Goal: Task Accomplishment & Management: Use online tool/utility

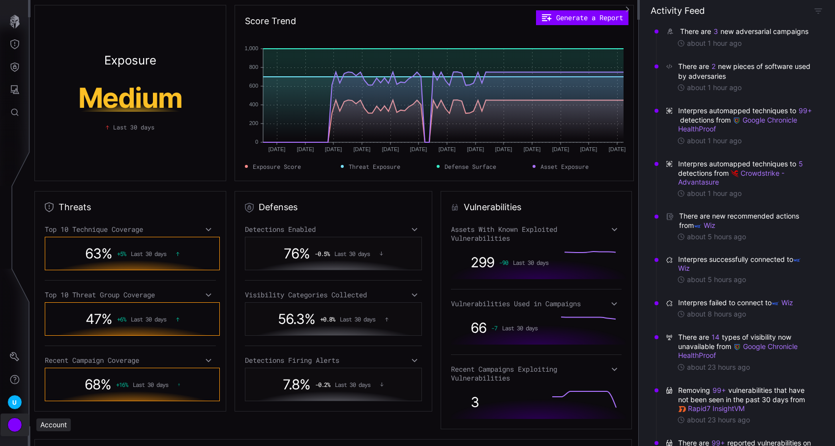
click at [15, 424] on div "Account" at bounding box center [14, 424] width 15 height 15
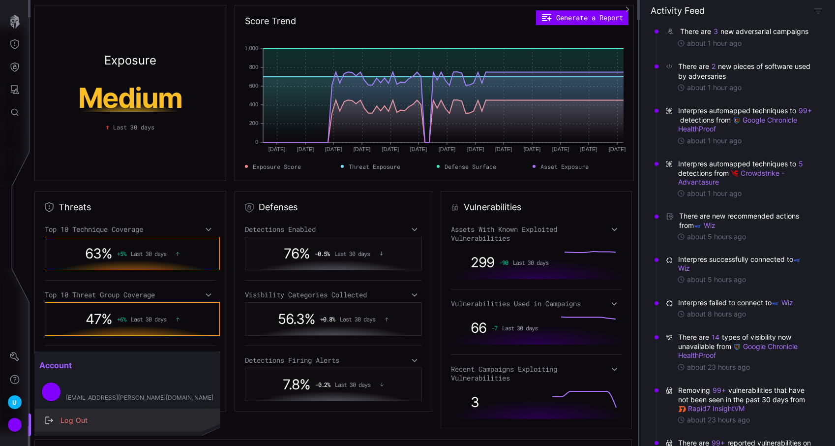
click at [71, 415] on div "Log Out" at bounding box center [133, 420] width 154 height 12
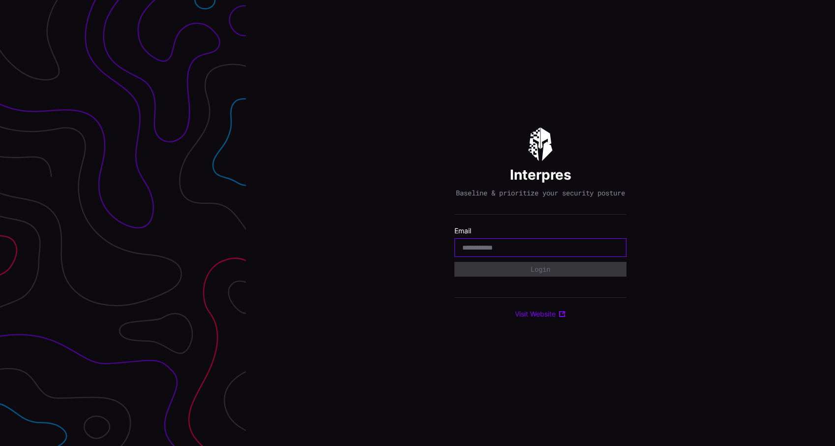
type input "**********"
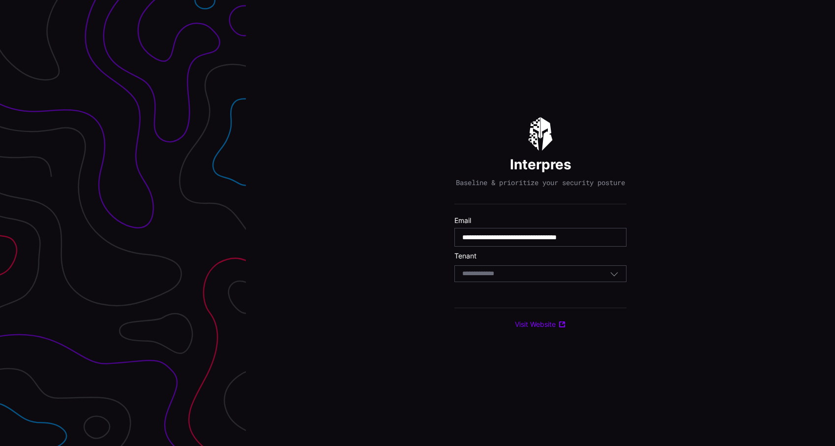
click at [527, 282] on div "Select Tenant" at bounding box center [540, 273] width 172 height 17
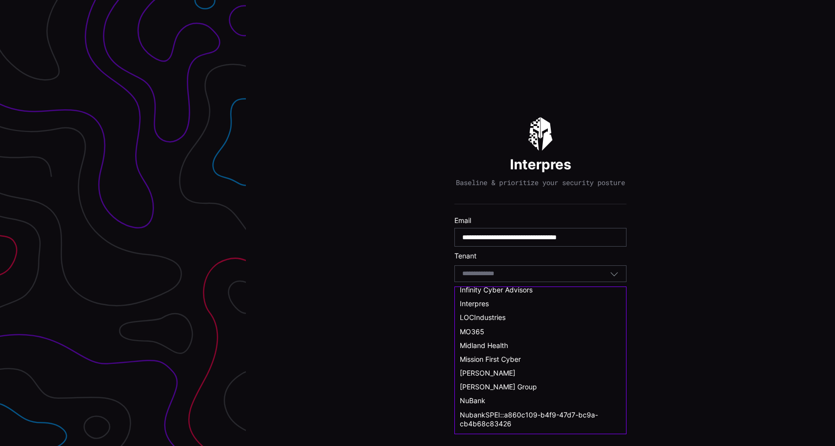
scroll to position [296, 0]
click at [513, 349] on div "Midland Health" at bounding box center [540, 344] width 161 height 9
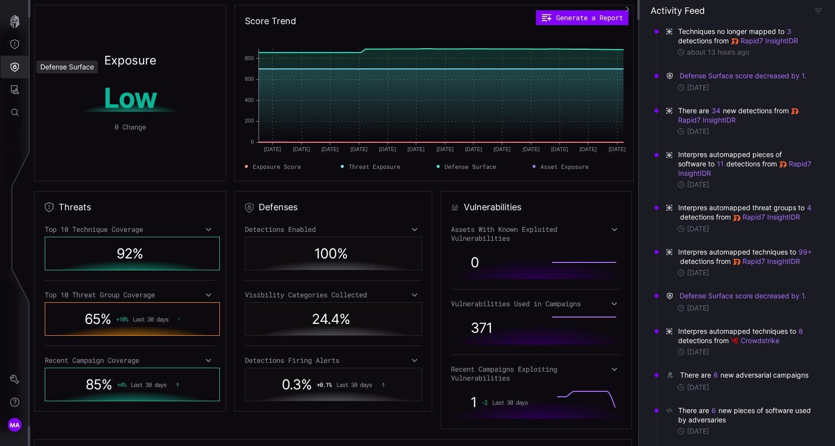
click at [14, 71] on icon "Defense Surface" at bounding box center [15, 67] width 10 height 10
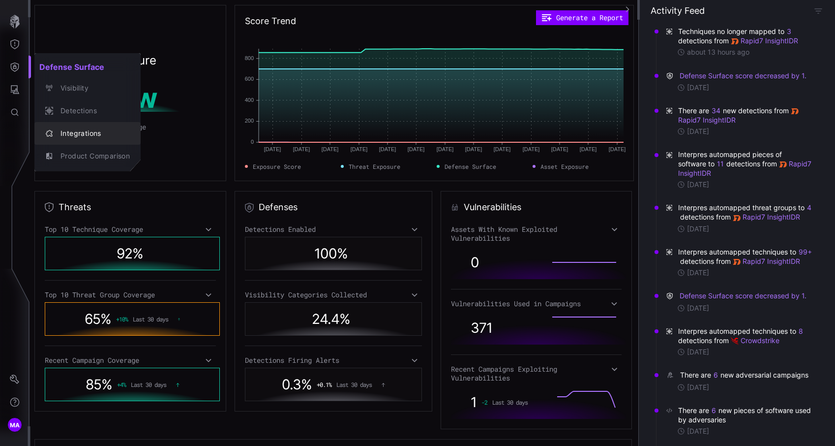
click at [68, 130] on div "Integrations" at bounding box center [93, 133] width 74 height 12
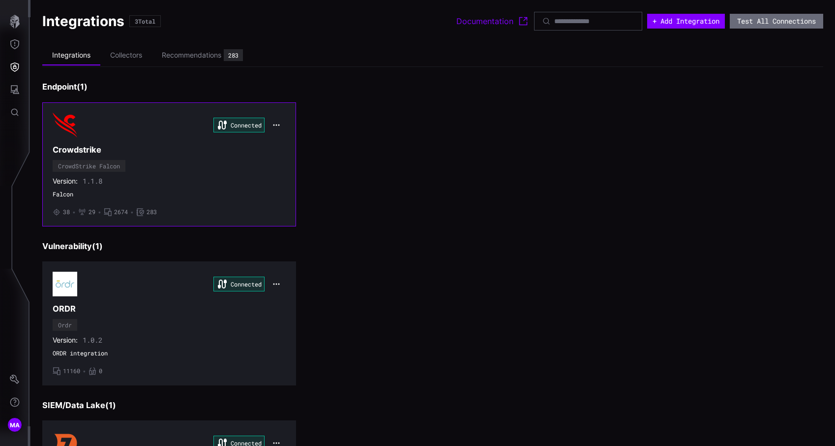
click at [143, 155] on div "Connected Crowdstrike CrowdStrike Falcon Version: 1.1.8 Falcon • 38 • 29 • 2674…" at bounding box center [169, 164] width 233 height 103
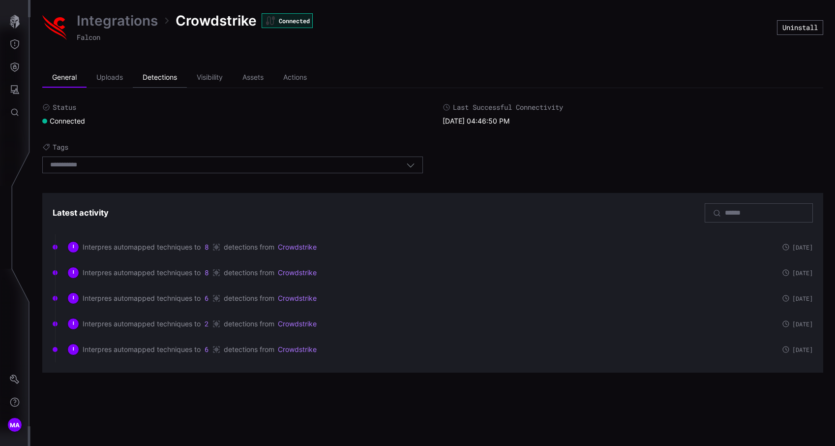
click at [172, 78] on li "Detections" at bounding box center [160, 78] width 54 height 20
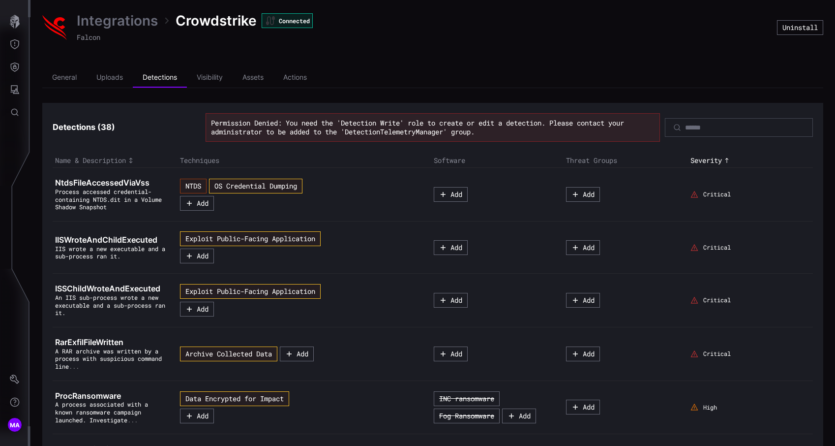
click at [109, 18] on link "Integrations" at bounding box center [117, 21] width 81 height 18
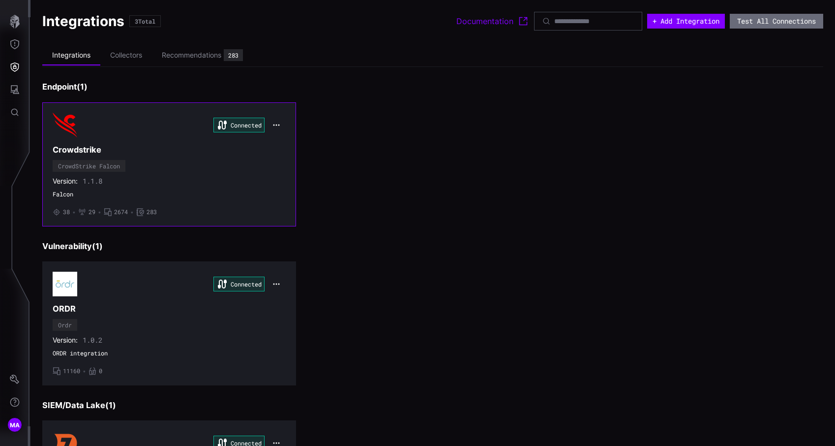
click at [276, 121] on icon "button" at bounding box center [276, 125] width 8 height 8
click at [286, 146] on div "Edit" at bounding box center [294, 147] width 33 height 8
